Goal: Check status: Check status

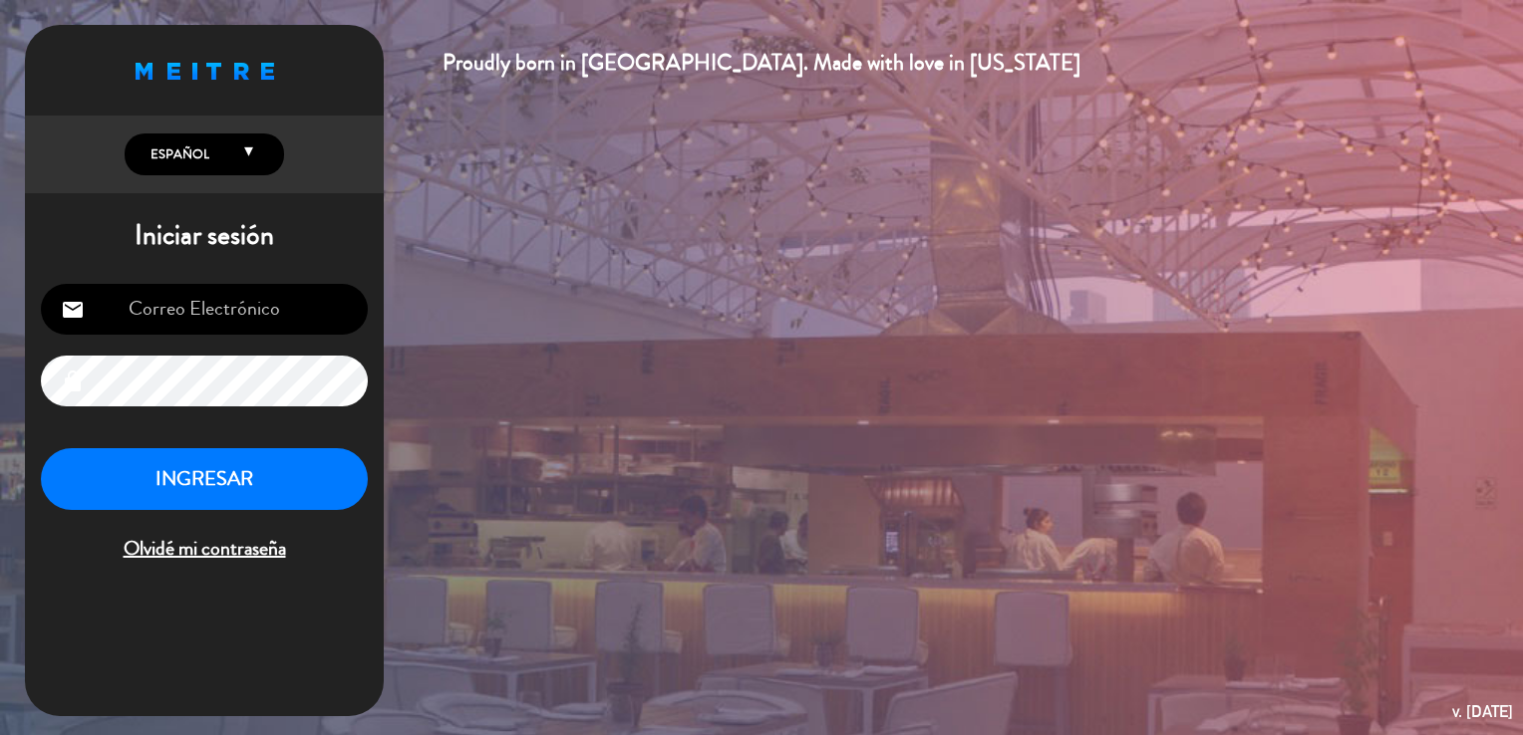
type input "[EMAIL_ADDRESS][DOMAIN_NAME]"
click at [208, 468] on button "INGRESAR" at bounding box center [204, 479] width 327 height 63
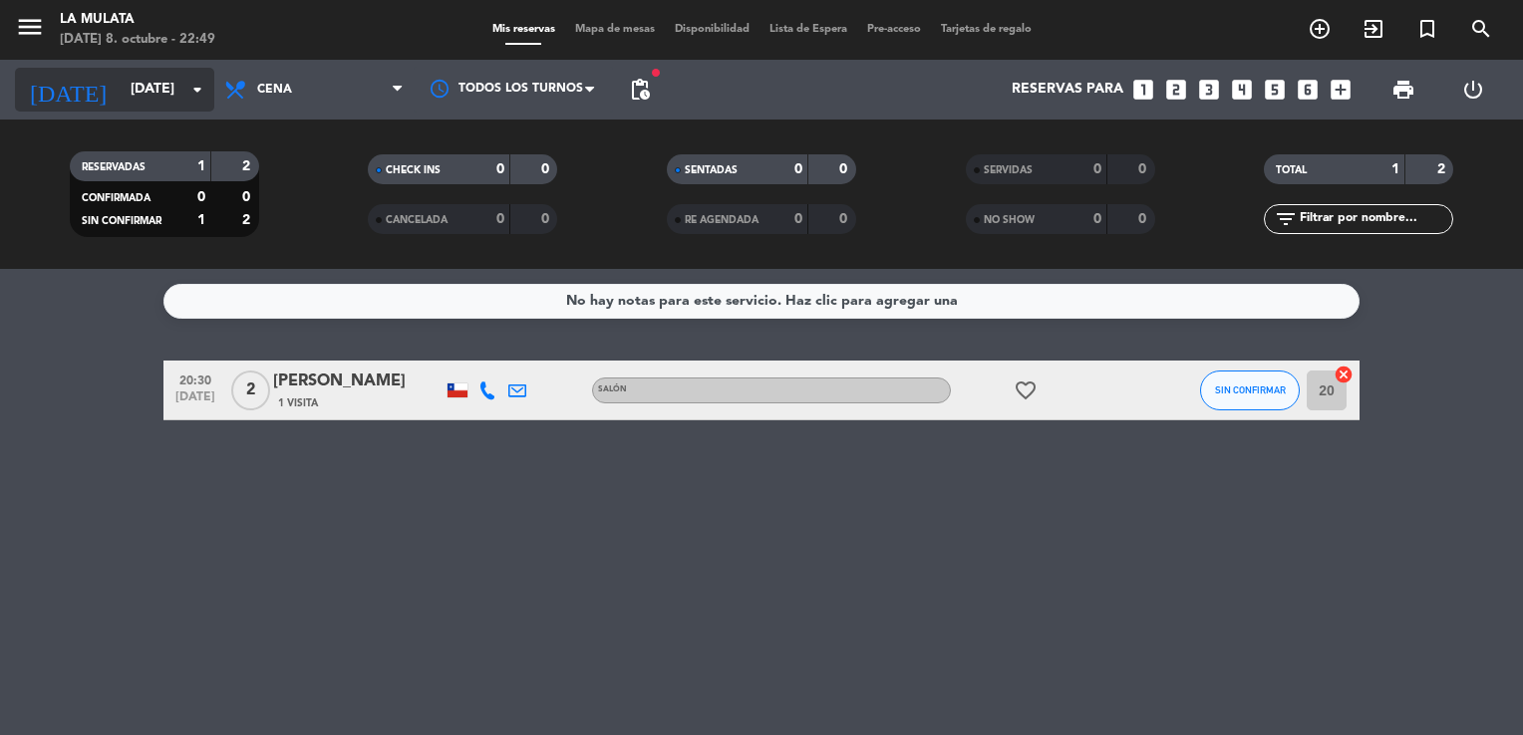
click at [156, 85] on input "[DATE]" at bounding box center [215, 90] width 189 height 36
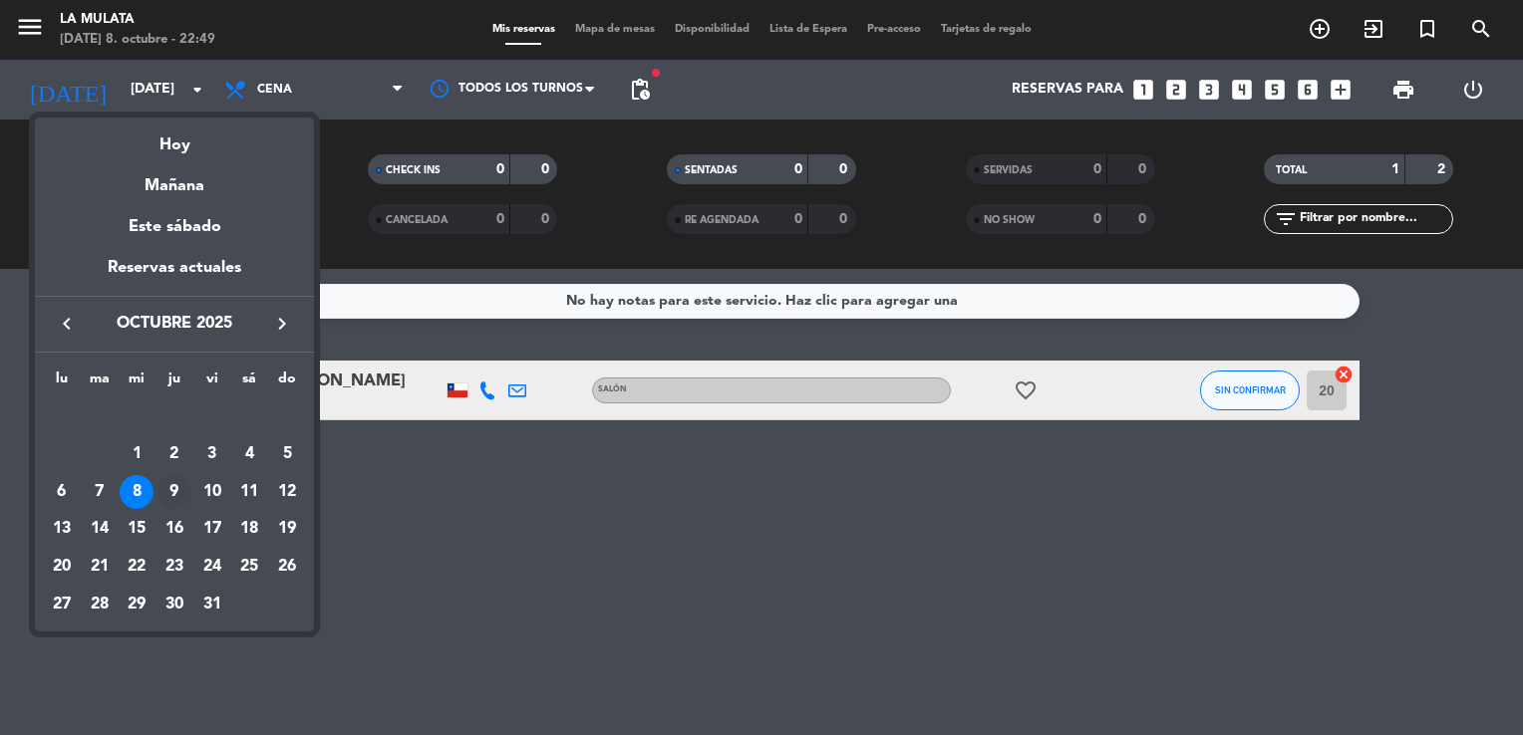
click at [172, 482] on div "9" at bounding box center [174, 492] width 34 height 34
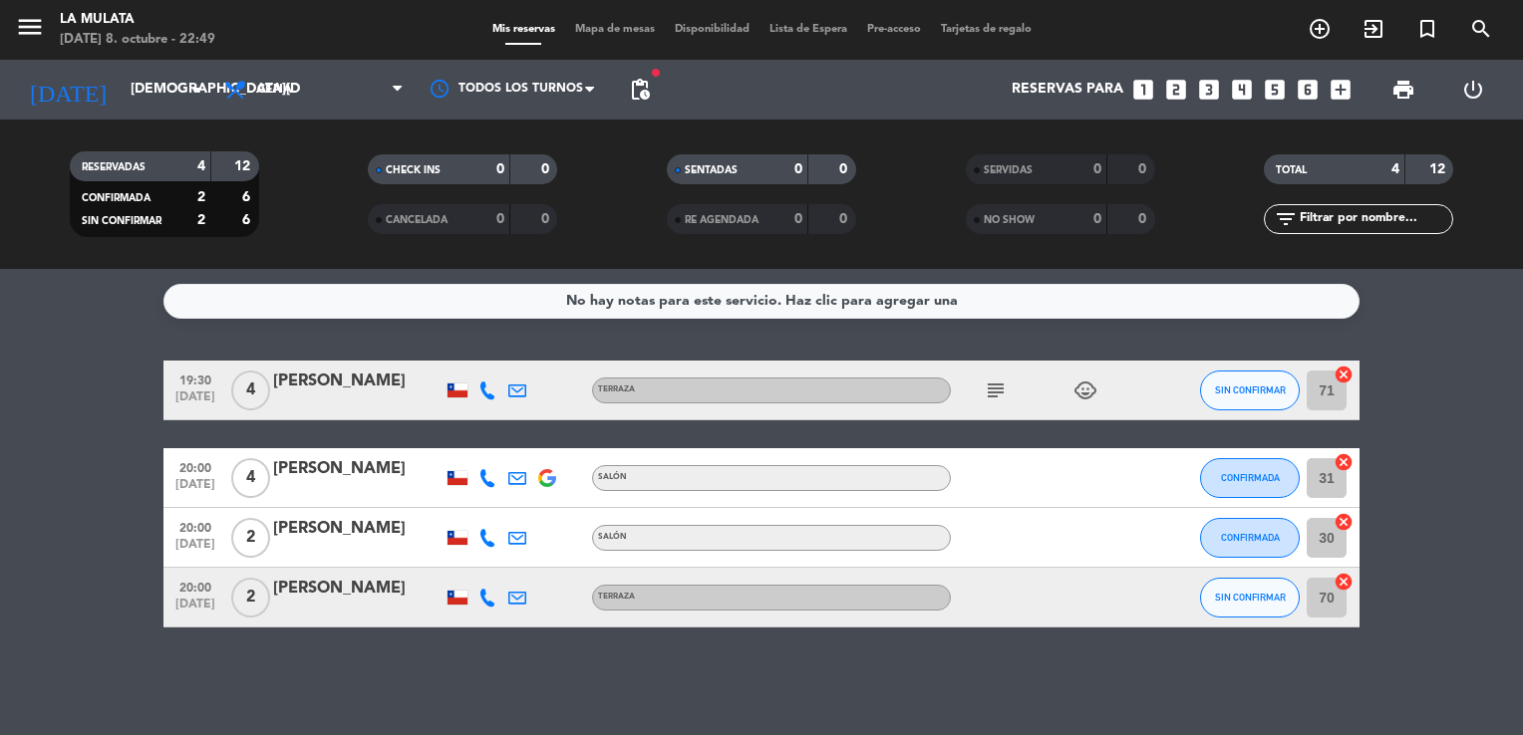
click at [356, 377] on div "[PERSON_NAME]" at bounding box center [357, 382] width 169 height 26
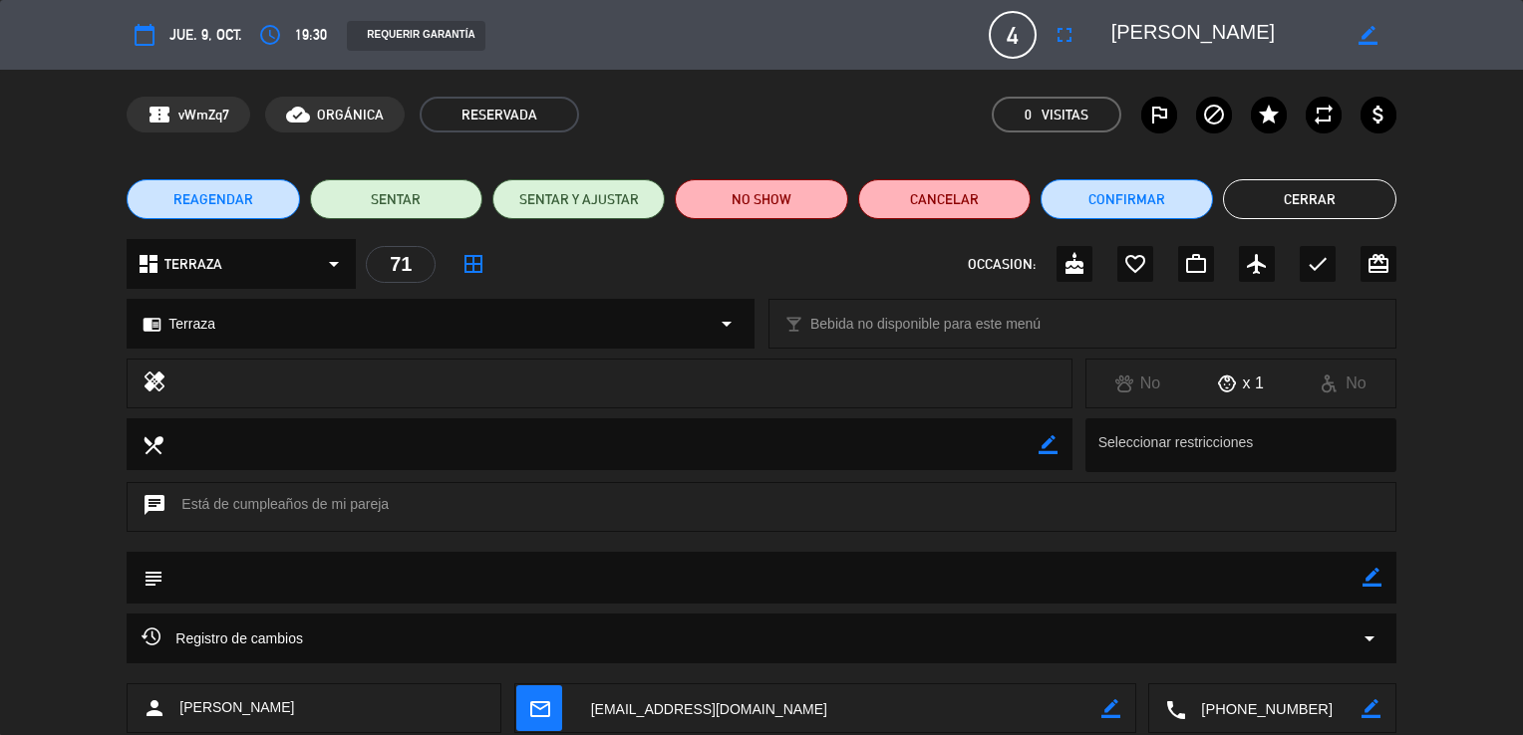
click at [1303, 212] on button "Cerrar" at bounding box center [1309, 199] width 172 height 40
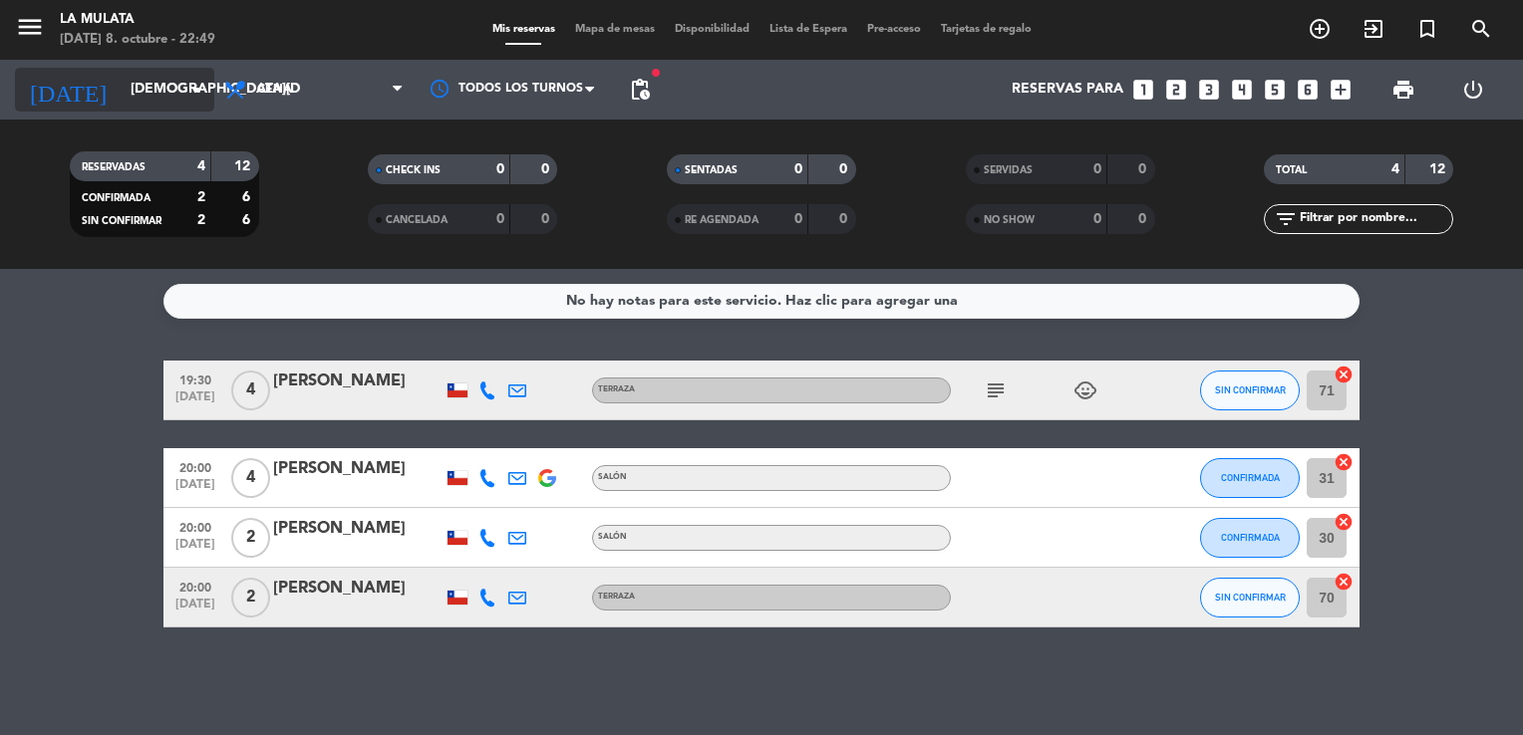
click at [175, 86] on input "[DEMOGRAPHIC_DATA][DATE]" at bounding box center [215, 90] width 189 height 36
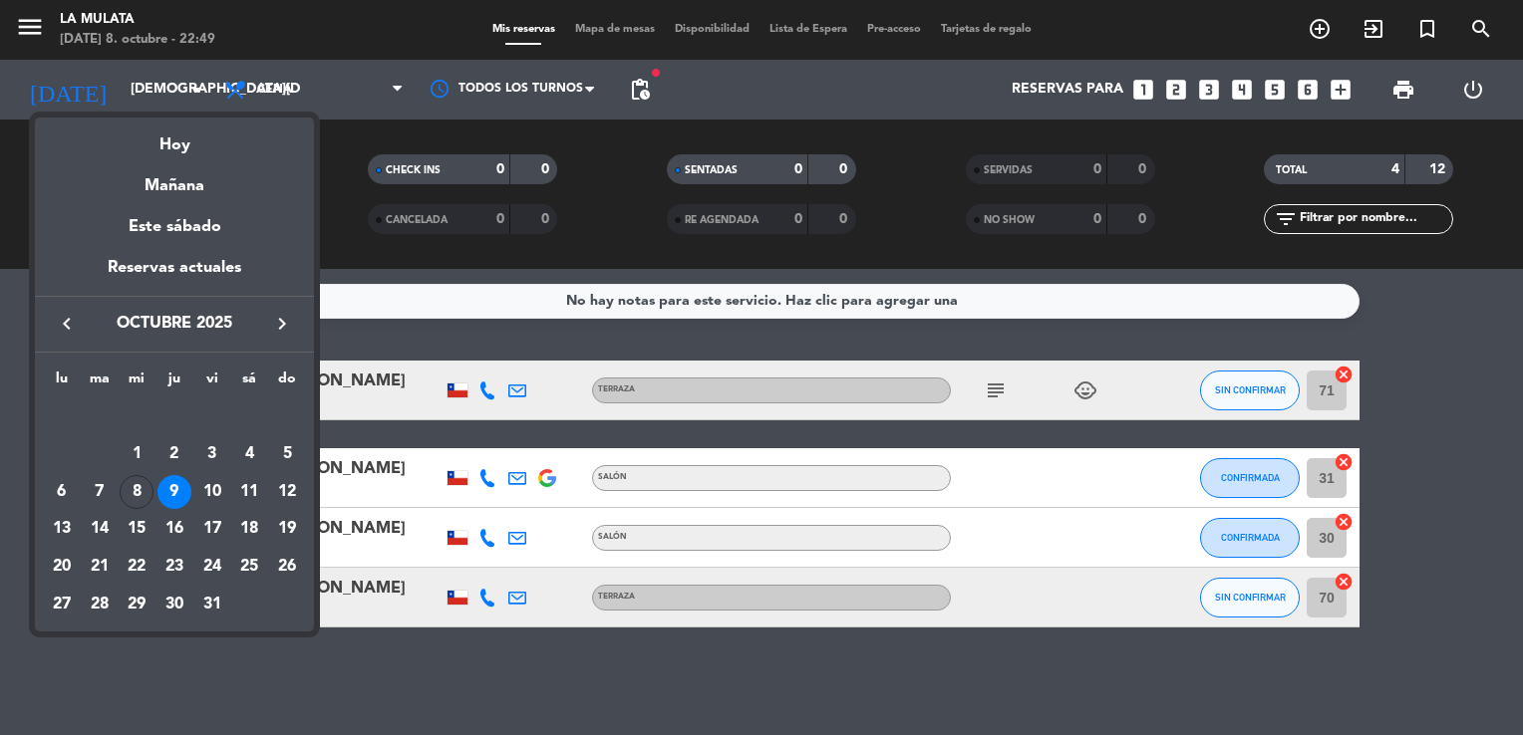
click at [299, 104] on div at bounding box center [761, 367] width 1523 height 735
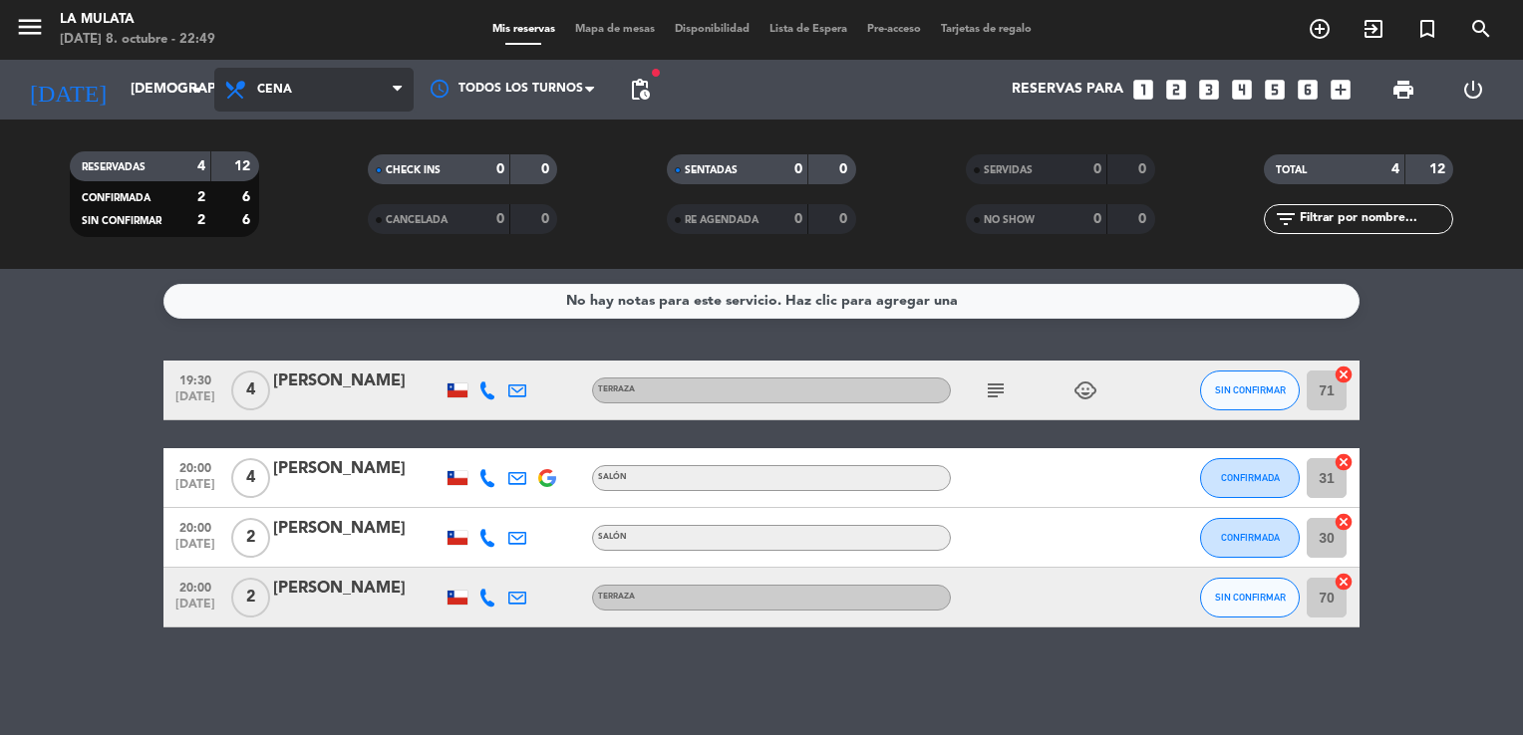
click at [367, 95] on span "Cena" at bounding box center [313, 90] width 199 height 44
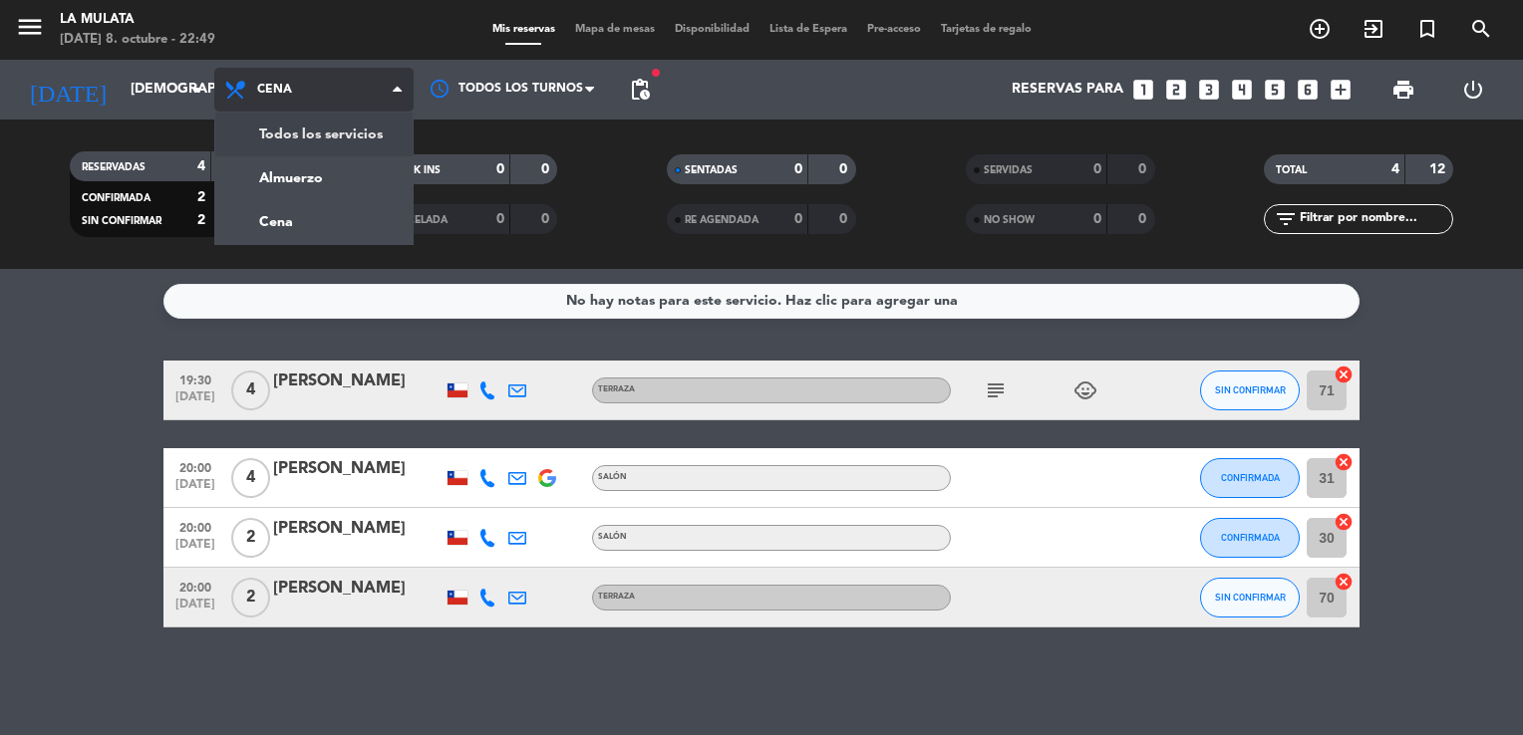
click at [355, 136] on div "menu La Mulata [DATE] 8. octubre - 22:49 Mis reservas Mapa de mesas Disponibili…" at bounding box center [761, 134] width 1523 height 269
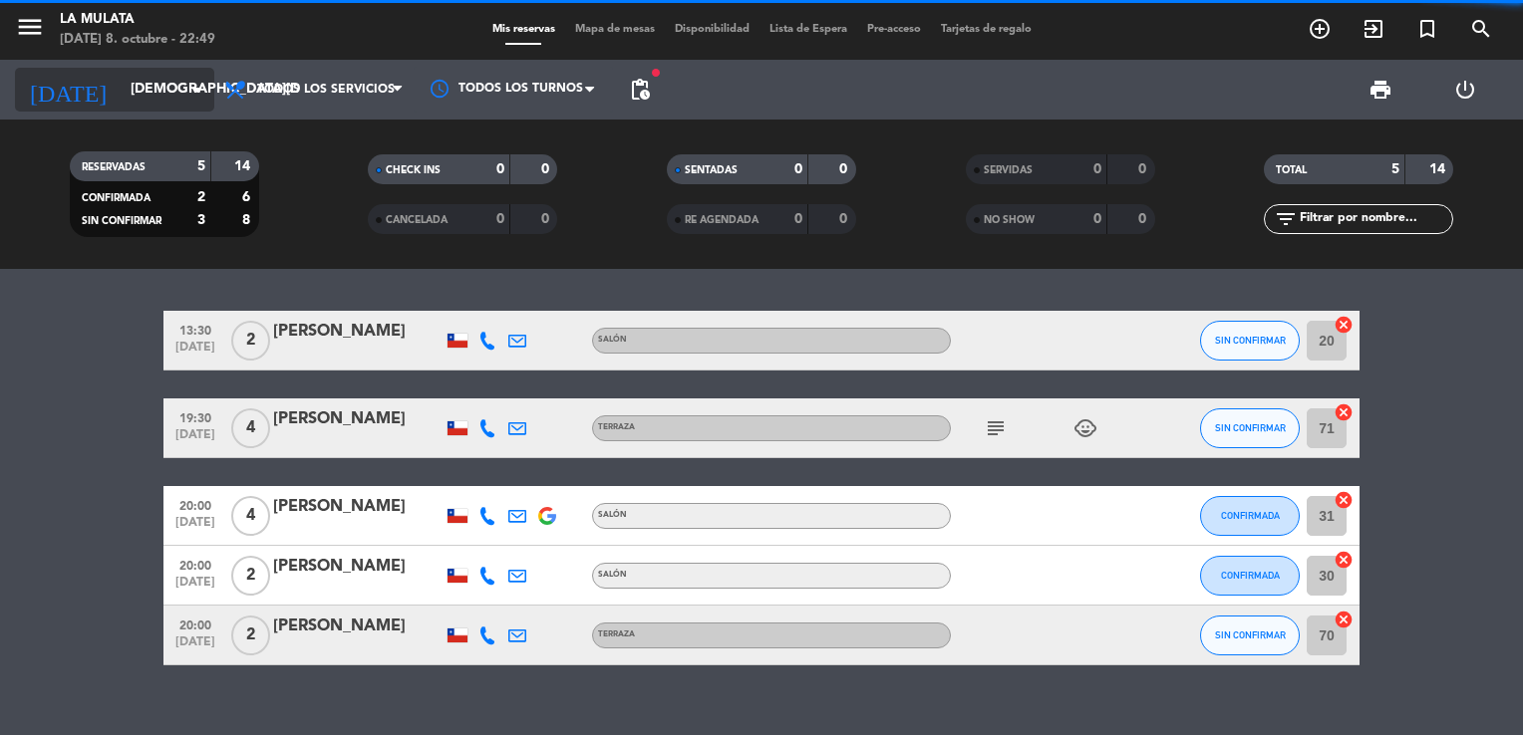
click at [159, 98] on input "[DEMOGRAPHIC_DATA][DATE]" at bounding box center [215, 90] width 189 height 36
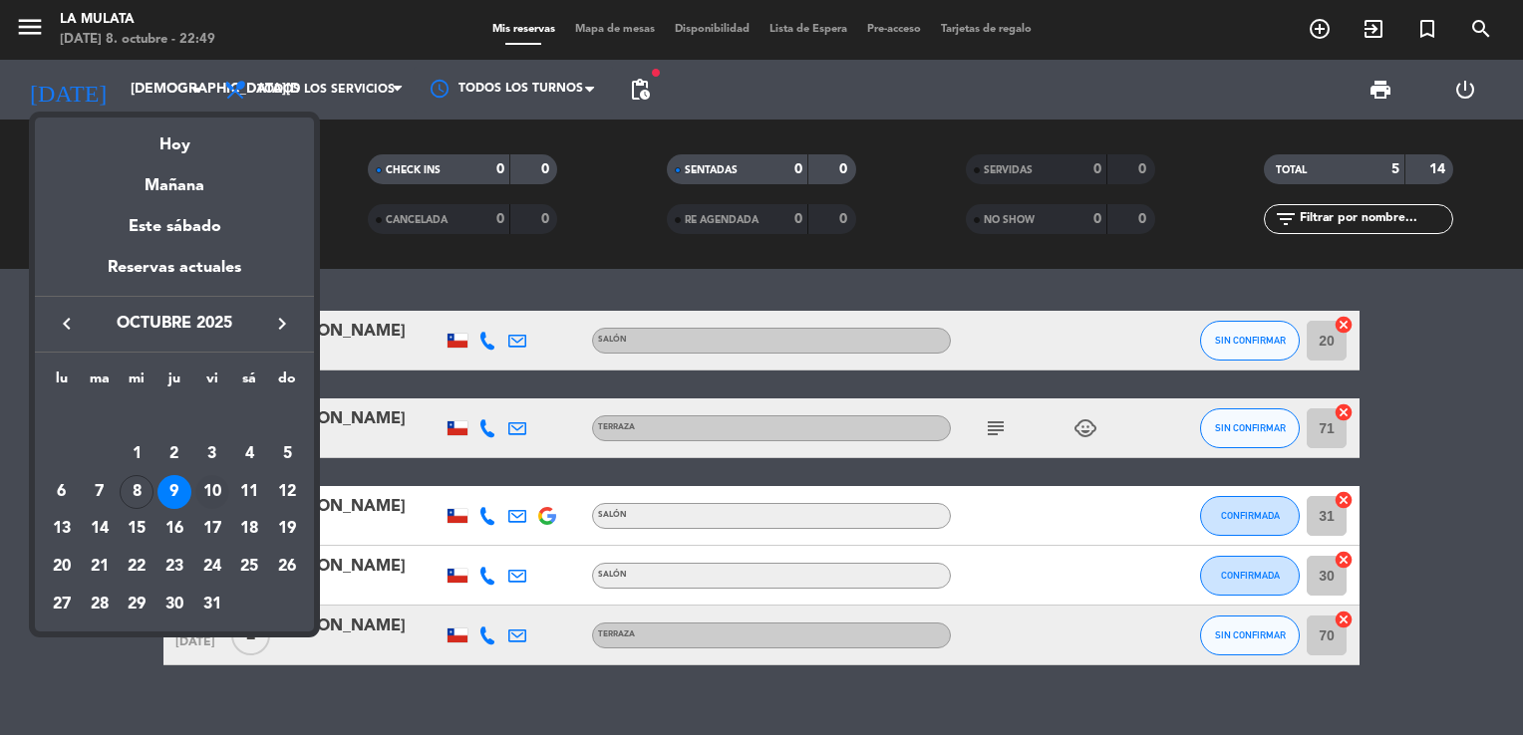
click at [211, 487] on div "10" at bounding box center [212, 492] width 34 height 34
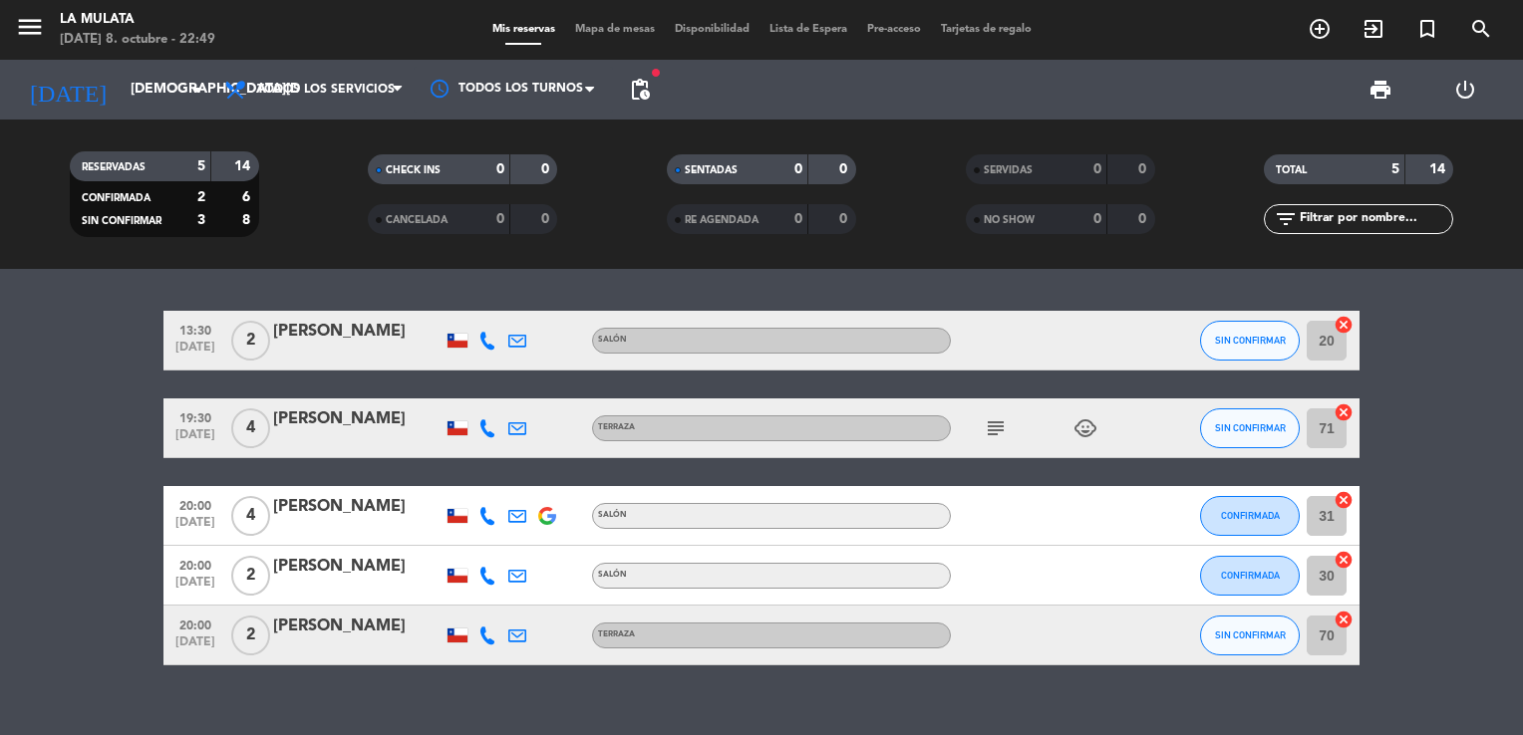
type input "[DATE]"
